Goal: Find specific page/section: Find specific page/section

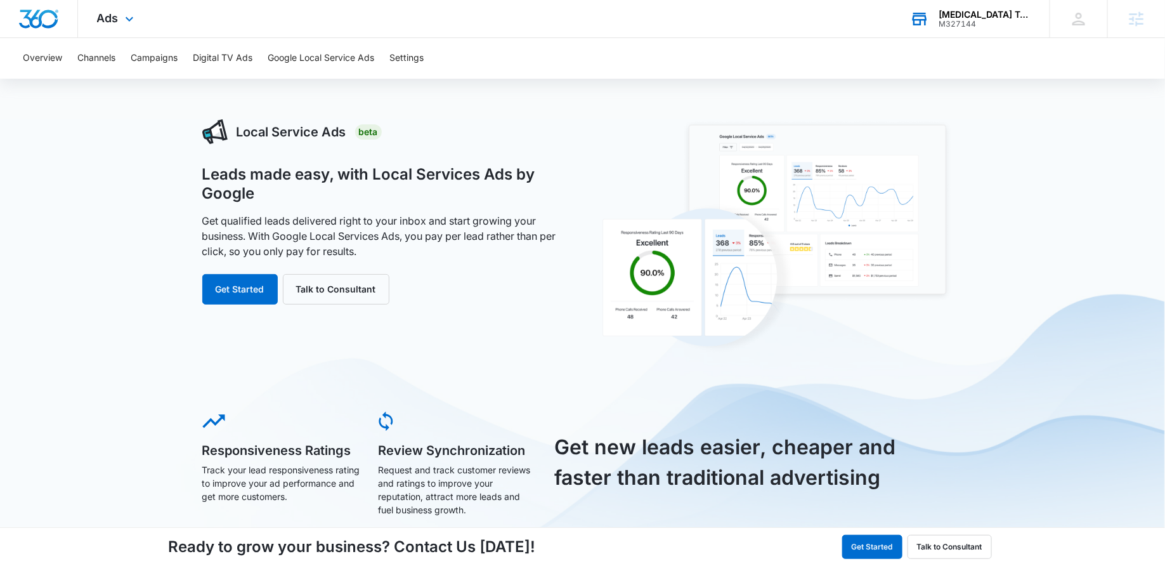
click at [946, 24] on div "M327144" at bounding box center [985, 24] width 93 height 9
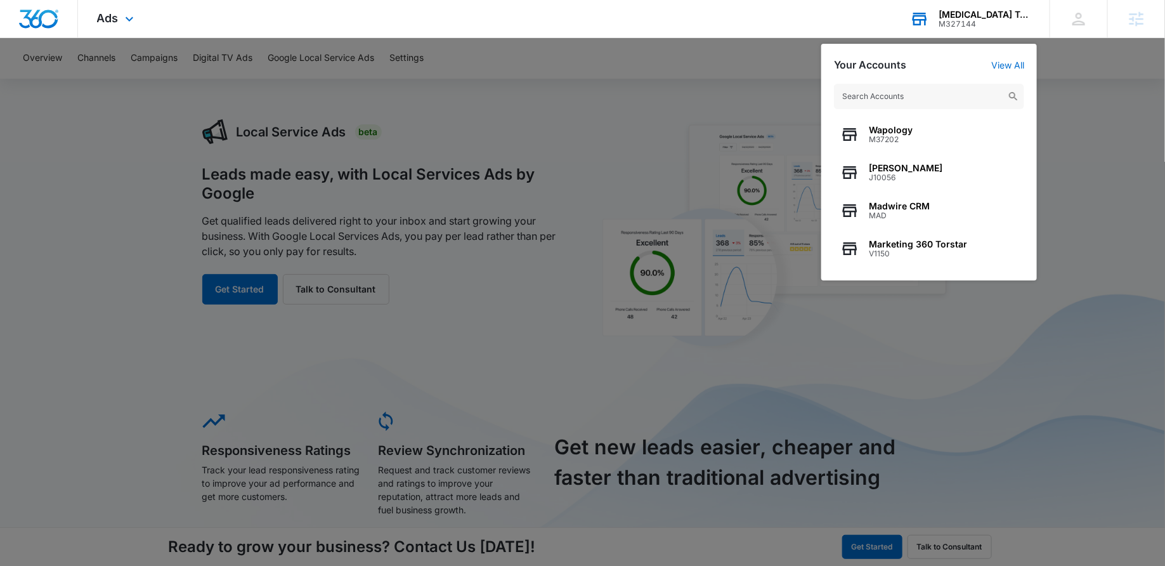
click at [885, 99] on input "text" at bounding box center [929, 96] width 190 height 25
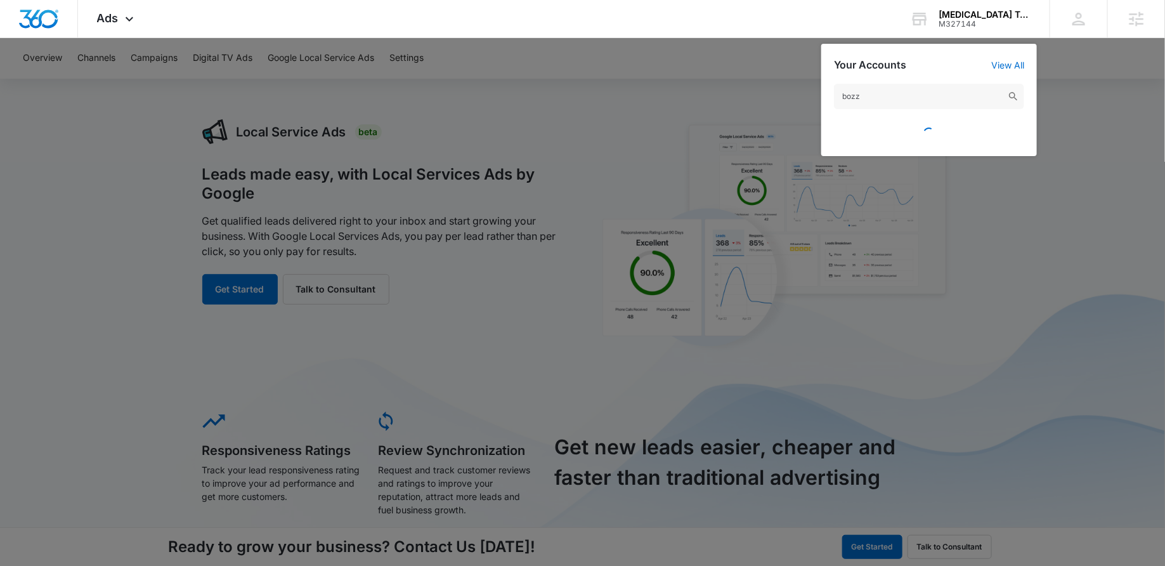
type input "bozz"
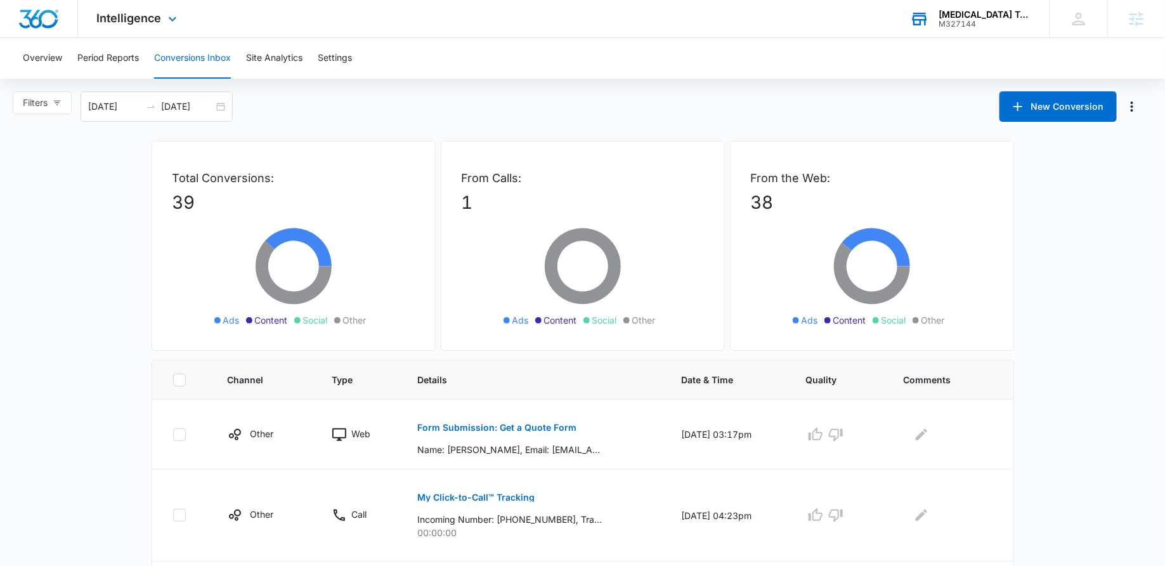
click at [973, 13] on div "[MEDICAL_DATA] Technologies" at bounding box center [985, 15] width 93 height 10
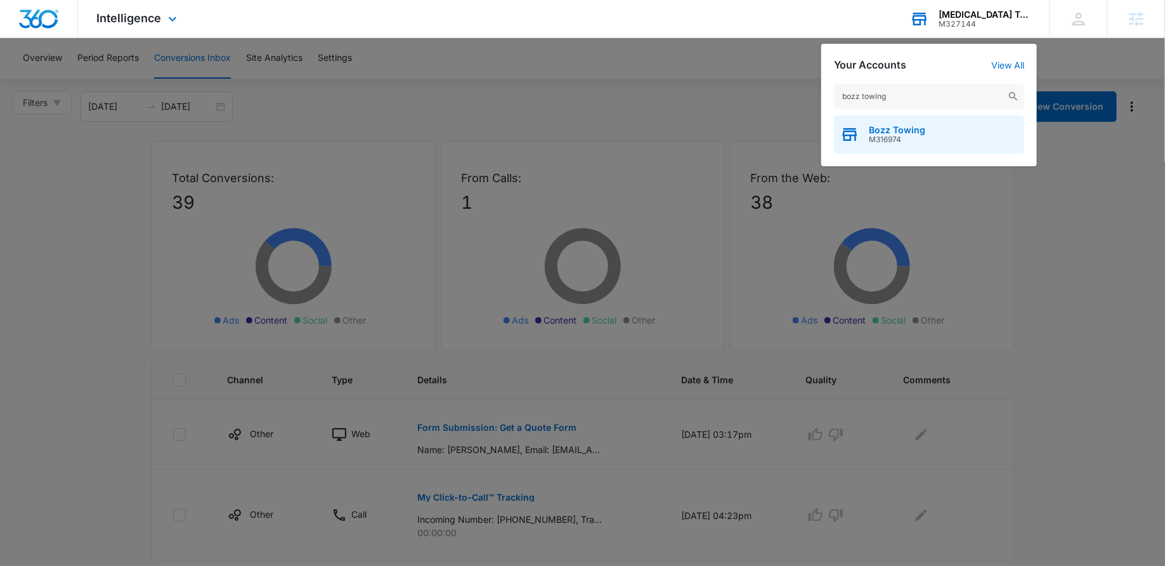
type input "bozz towing"
click at [883, 128] on span "Bozz Towing" at bounding box center [897, 130] width 56 height 10
